Goal: Transaction & Acquisition: Purchase product/service

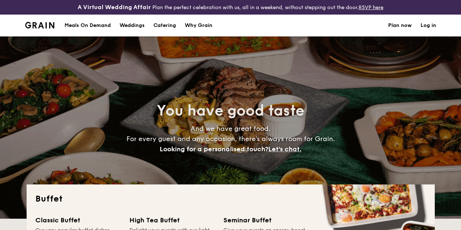
select select
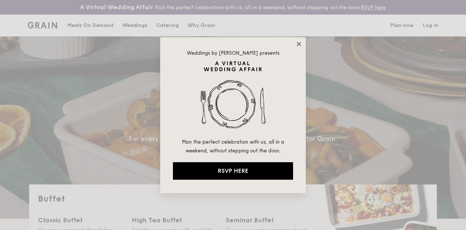
click at [299, 43] on icon at bounding box center [299, 44] width 7 height 7
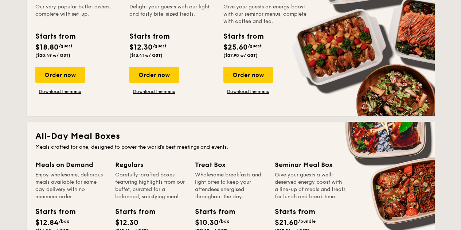
scroll to position [182, 0]
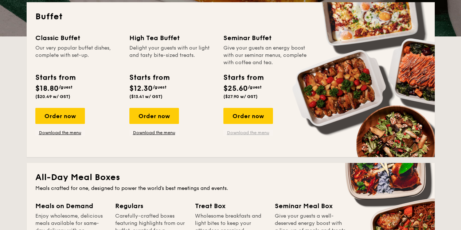
click at [246, 135] on link "Download the menu" at bounding box center [248, 133] width 50 height 6
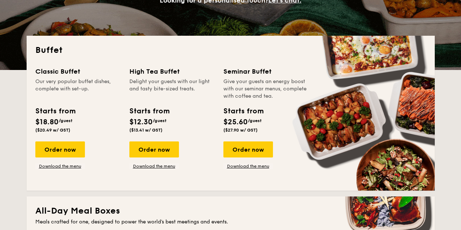
scroll to position [146, 0]
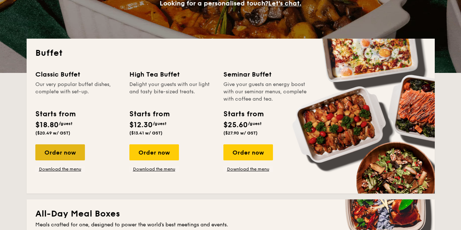
click at [68, 157] on div "Order now" at bounding box center [60, 152] width 50 height 16
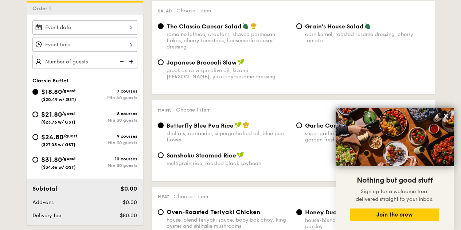
scroll to position [232, 0]
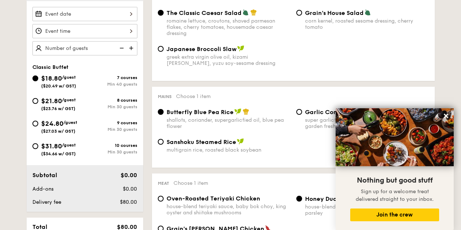
click at [64, 111] on span "($23.76 w/ GST)" at bounding box center [58, 108] width 34 height 5
click at [38, 104] on input "$21.80 /guest ($23.76 w/ GST) 8 courses Min 30 guests" at bounding box center [35, 101] width 6 height 6
radio input "true"
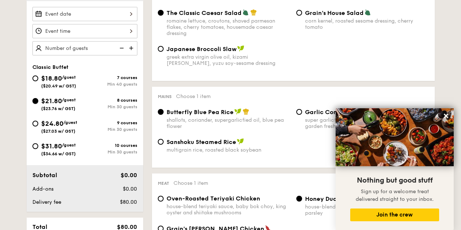
radio input "true"
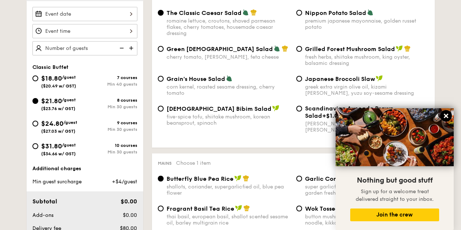
click at [447, 115] on icon at bounding box center [445, 116] width 7 height 7
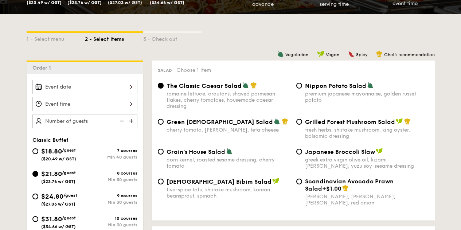
scroll to position [196, 0]
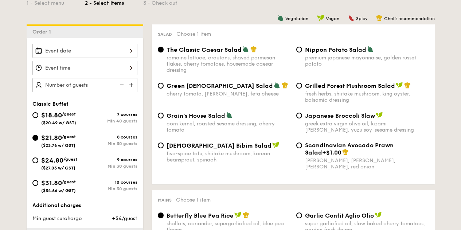
drag, startPoint x: 167, startPoint y: 56, endPoint x: 241, endPoint y: 59, distance: 74.3
click at [241, 53] on div "The Classic Caesar Salad" at bounding box center [228, 49] width 124 height 7
copy span "The Classic Caesar Salad"
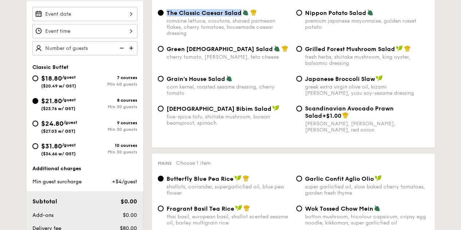
scroll to position [232, 0]
click at [91, 53] on input "text" at bounding box center [84, 49] width 105 height 14
type input "40 guests"
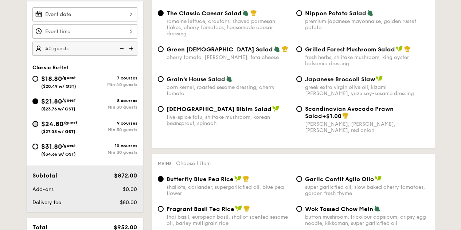
click at [34, 127] on input "$24.80 /guest ($27.03 w/ GST) 9 courses Min 30 guests" at bounding box center [35, 124] width 6 height 6
radio input "true"
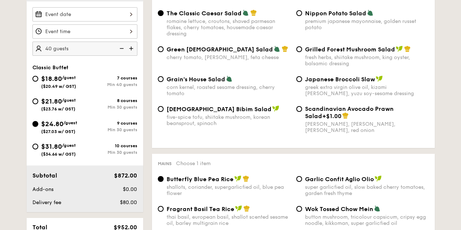
radio input "true"
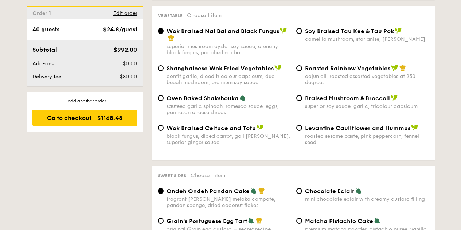
scroll to position [920, 0]
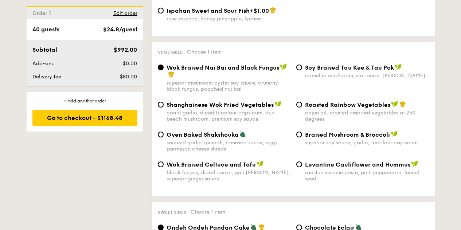
drag, startPoint x: 391, startPoint y: 60, endPoint x: 305, endPoint y: 60, distance: 85.9
click at [305, 64] on span "⁠Soy Braised Tau Kee & Tau Pok" at bounding box center [349, 67] width 89 height 7
click at [316, 64] on span "⁠Soy Braised Tau Kee & Tau Pok" at bounding box center [349, 67] width 89 height 7
click at [302, 64] on input "⁠Soy Braised Tau Kee & Tau Pok camellia mushroom, star anise, goji [PERSON_NAME]" at bounding box center [299, 67] width 6 height 6
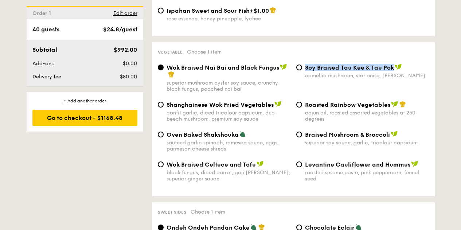
radio input "true"
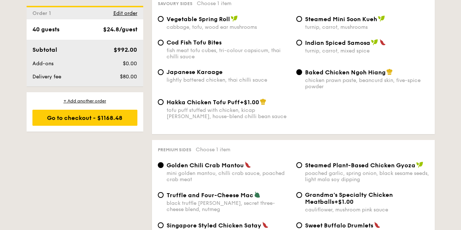
scroll to position [1282, 0]
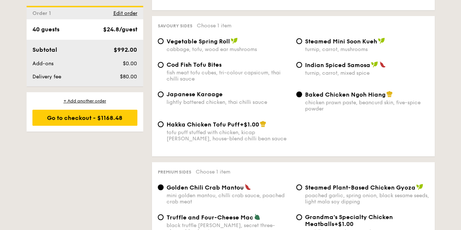
click at [218, 46] on div "cabbage, tofu, wood ear mushrooms" at bounding box center [228, 49] width 124 height 6
click at [164, 42] on input "Vegetable Spring Roll cabbage, tofu, wood ear mushrooms" at bounding box center [161, 41] width 6 height 6
radio input "true"
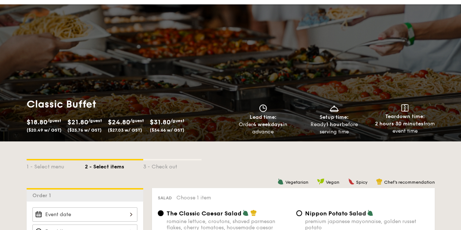
scroll to position [109, 0]
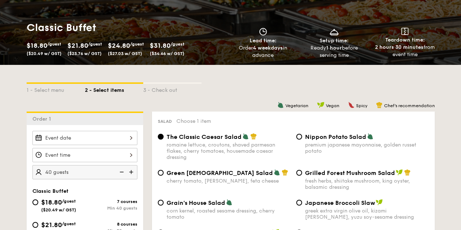
select select
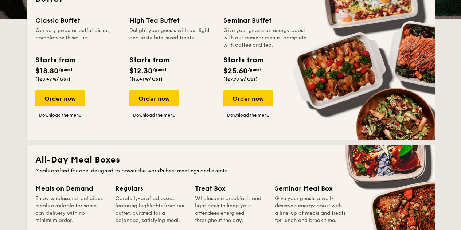
scroll to position [200, 0]
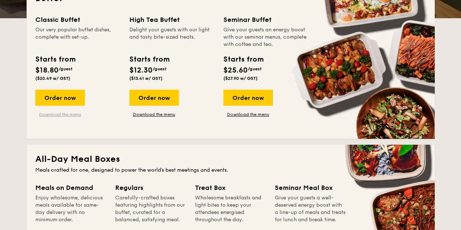
click at [66, 117] on link "Download the menu" at bounding box center [60, 114] width 50 height 6
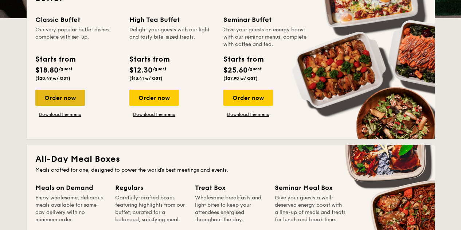
click at [60, 104] on div "Order now" at bounding box center [60, 98] width 50 height 16
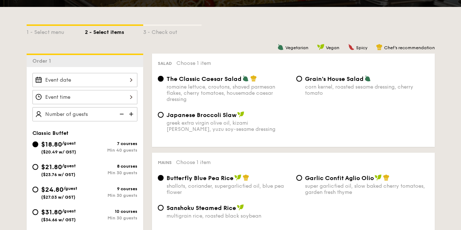
scroll to position [145, 0]
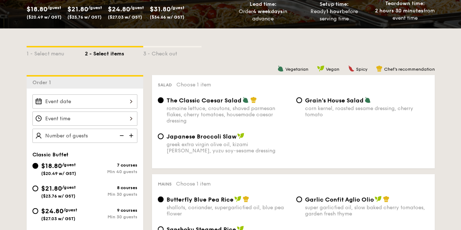
click at [237, 50] on div "1 - Select menu 2 - Select items 3 - Check out" at bounding box center [231, 51] width 408 height 47
select select
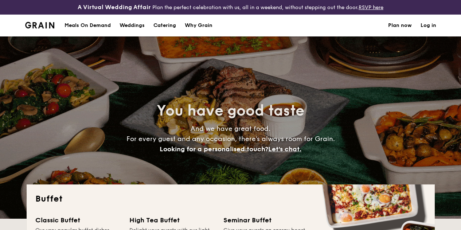
click at [24, 32] on nav "Meals On Demand Weddings Catering Why Grain Plan now Log in" at bounding box center [231, 26] width 420 height 22
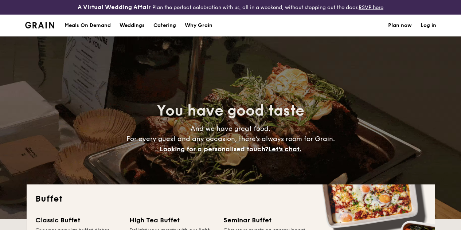
click at [44, 28] on img at bounding box center [39, 25] width 29 height 7
